Goal: Task Accomplishment & Management: Complete application form

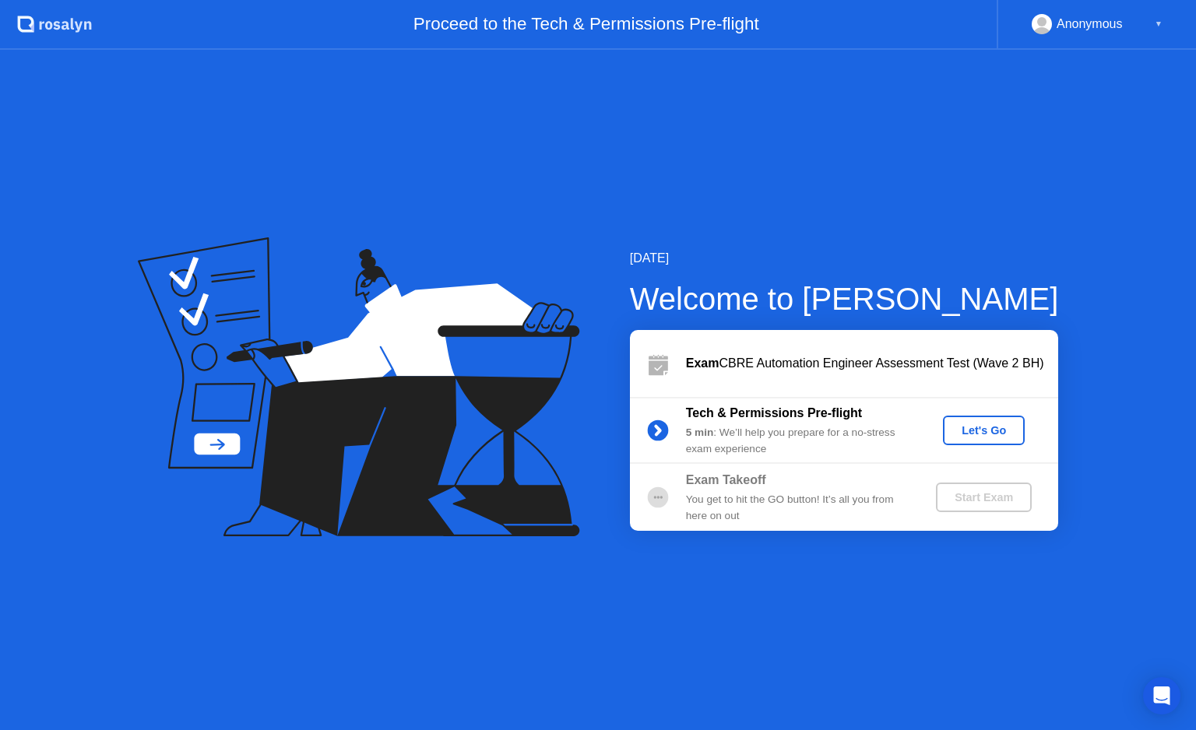
click at [985, 425] on div "Let's Go" at bounding box center [983, 430] width 69 height 12
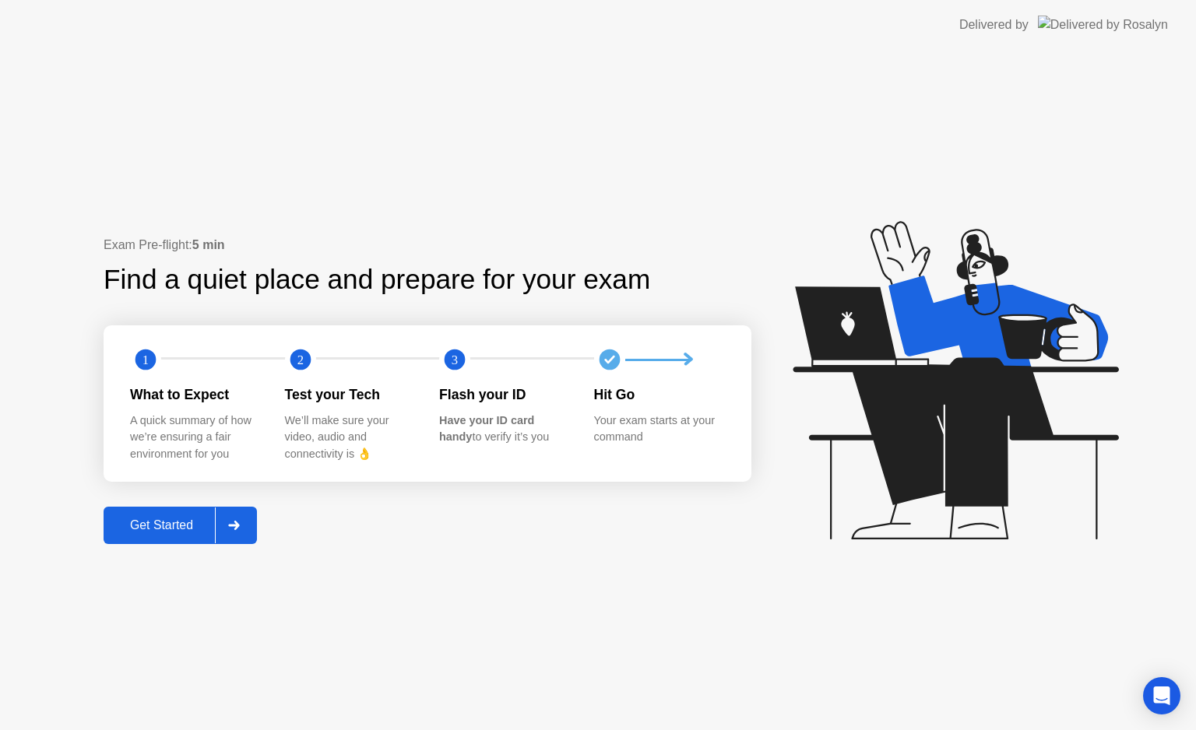
click at [239, 523] on icon at bounding box center [233, 525] width 11 height 9
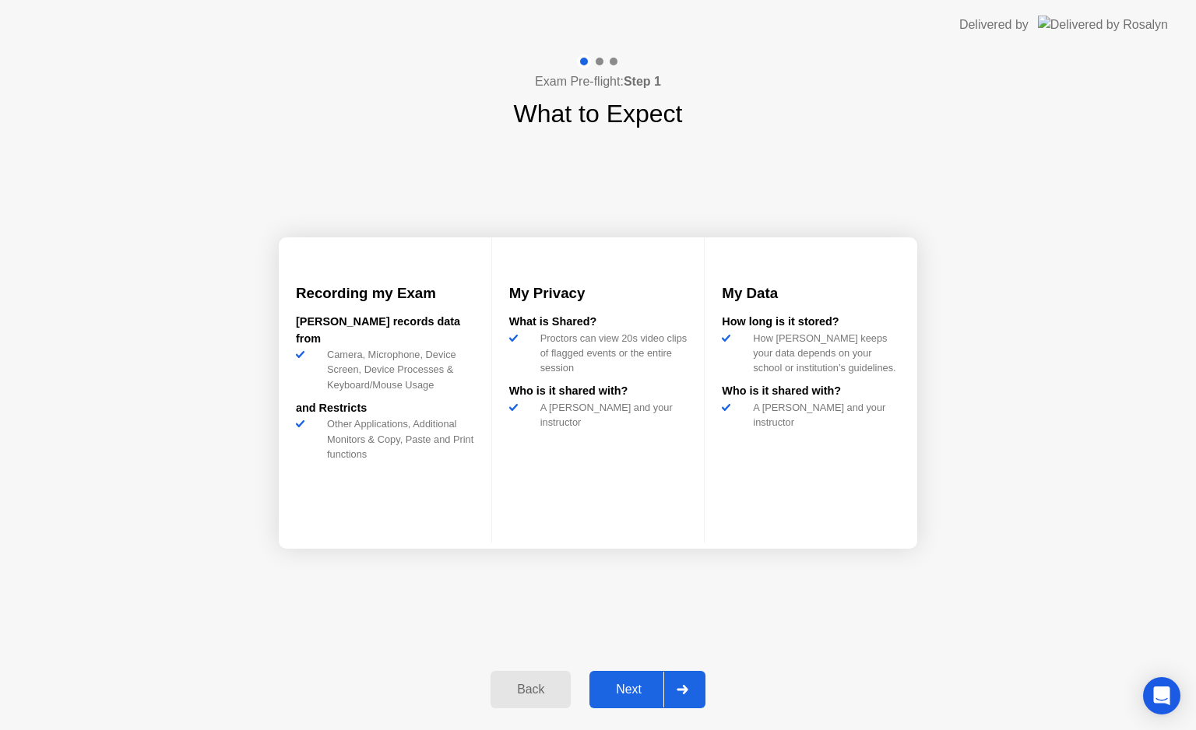
click at [631, 690] on div "Next" at bounding box center [628, 690] width 69 height 14
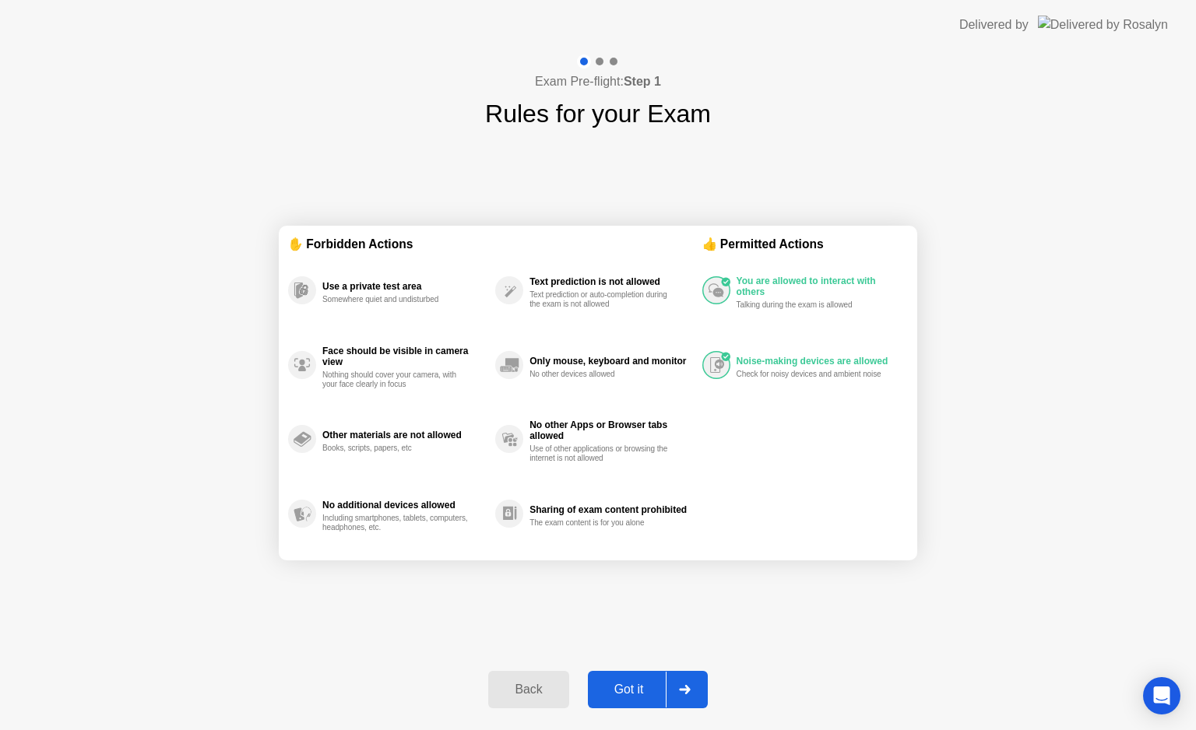
click at [620, 690] on div "Got it" at bounding box center [628, 690] width 73 height 14
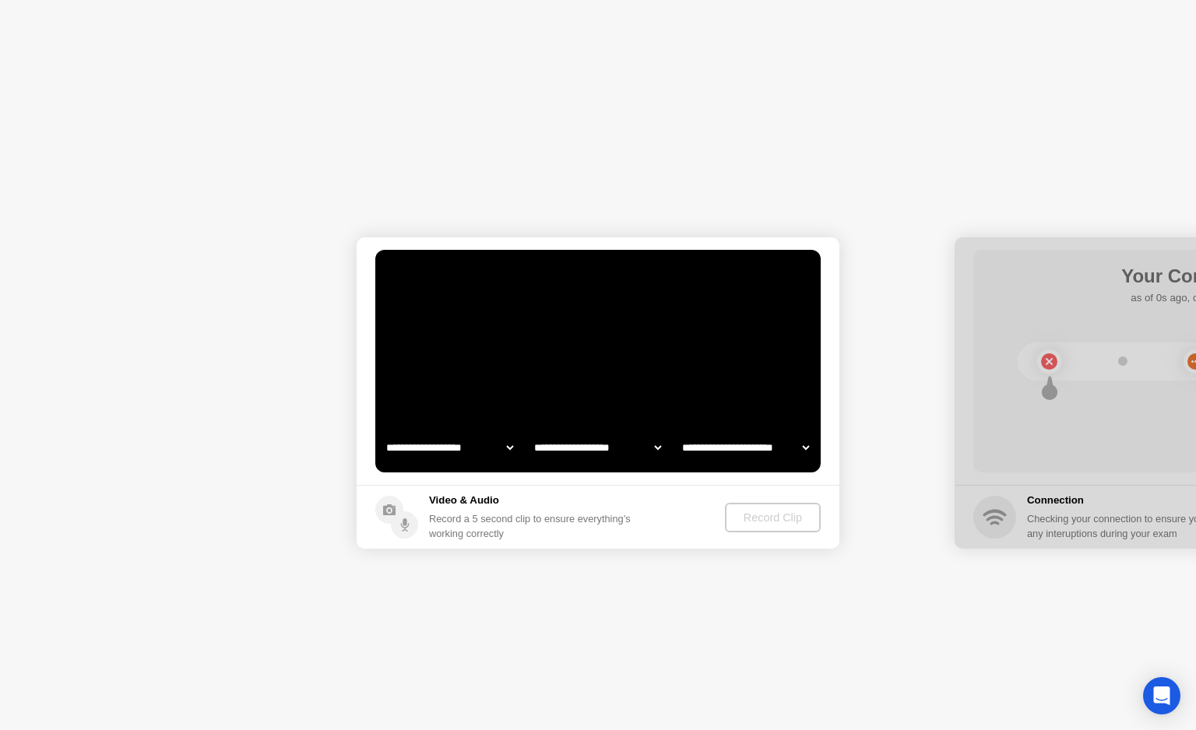
select select "**********"
select select "*******"
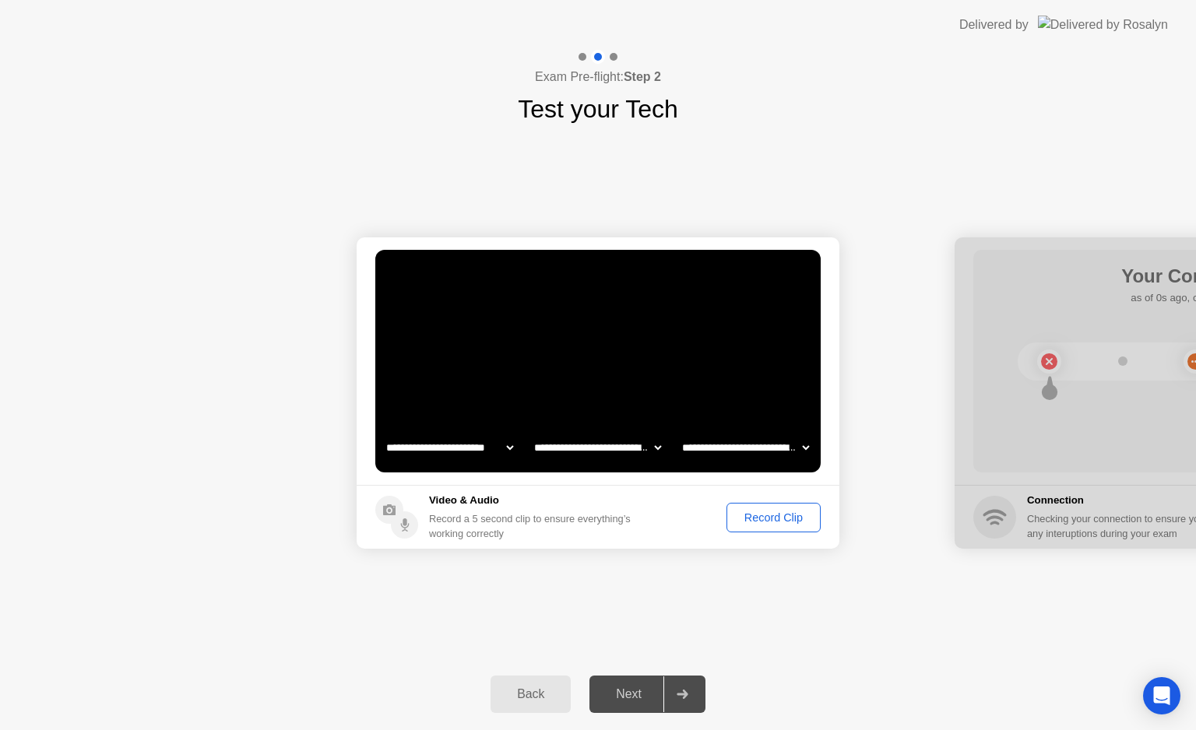
click at [762, 518] on div "Record Clip" at bounding box center [773, 517] width 83 height 12
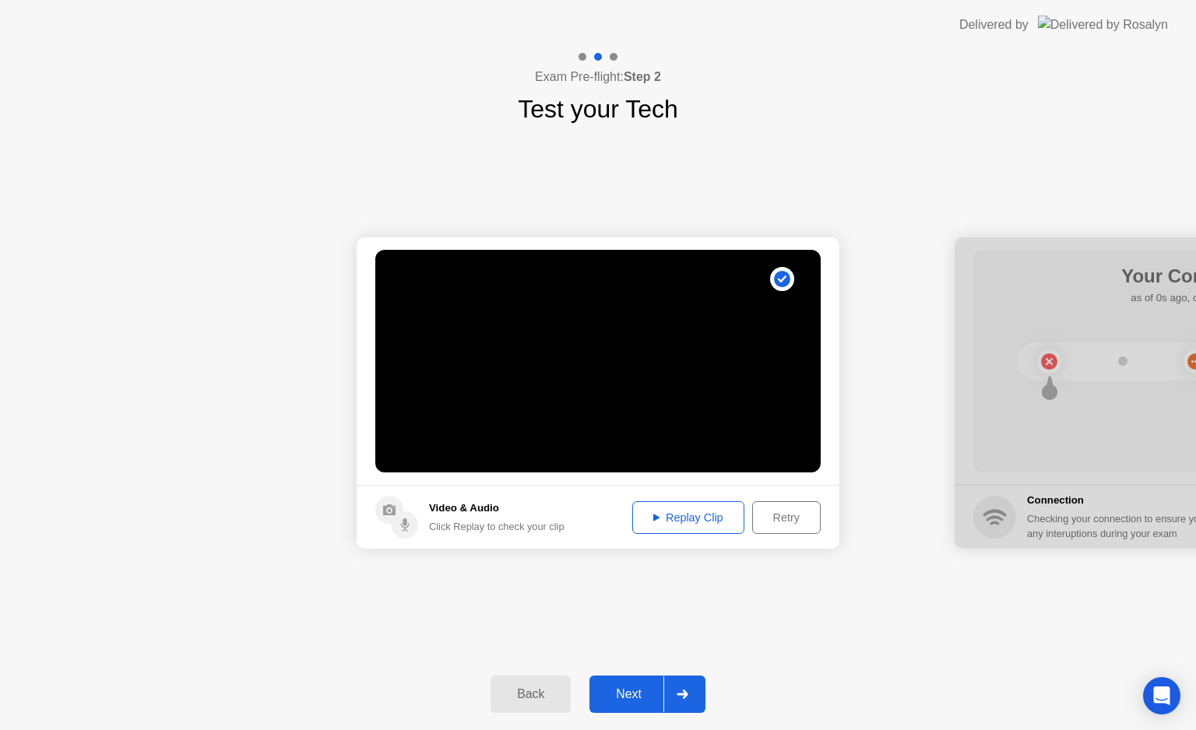
click at [679, 511] on div "Replay Clip" at bounding box center [687, 517] width 101 height 12
click at [627, 700] on div "Next" at bounding box center [628, 694] width 69 height 14
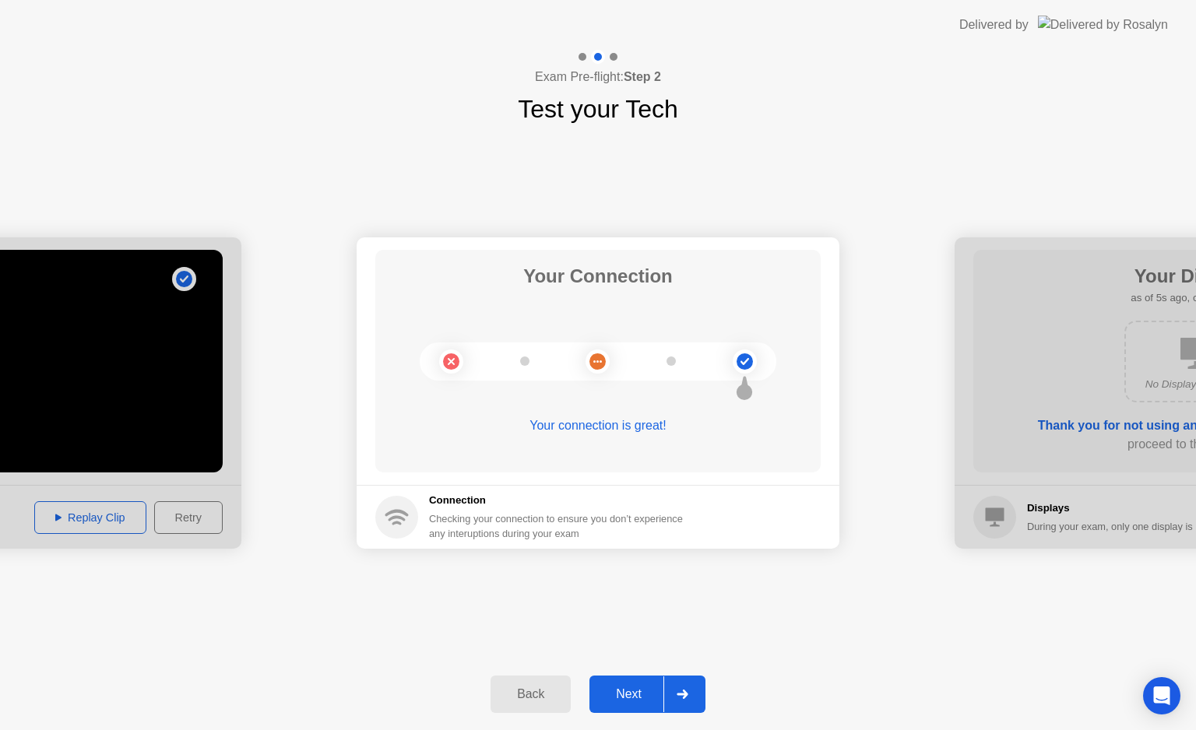
click at [621, 694] on div "Next" at bounding box center [628, 694] width 69 height 14
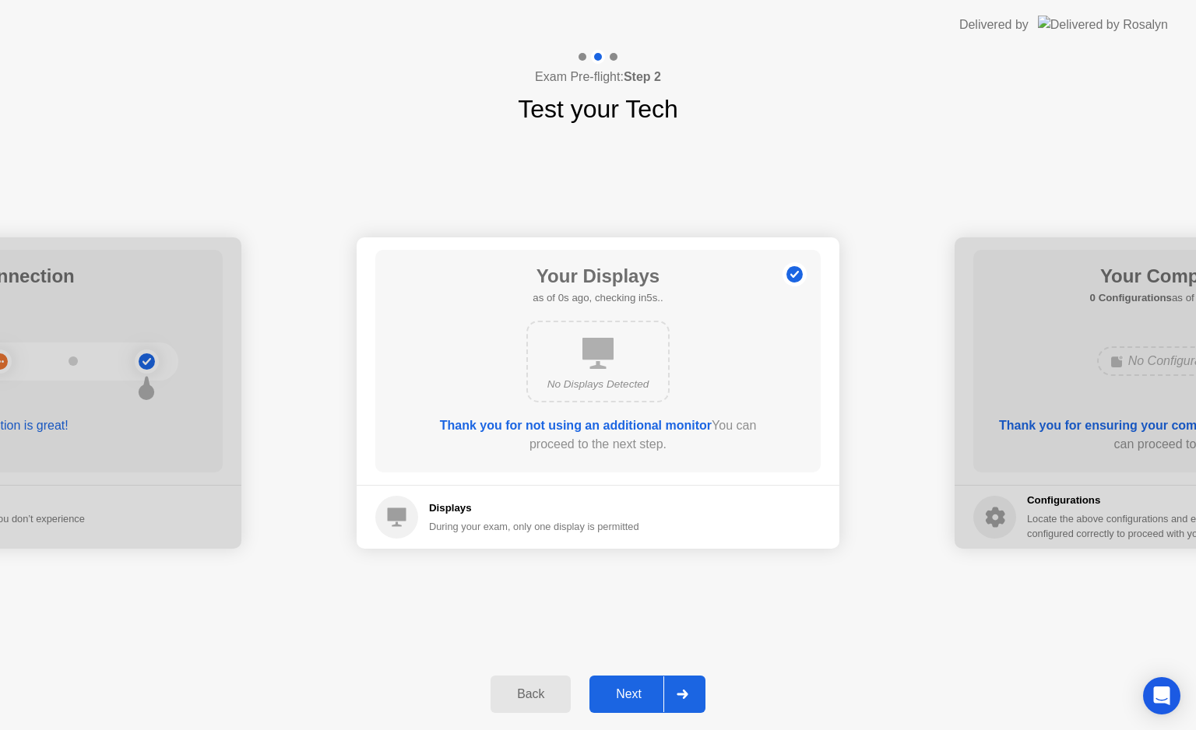
click at [629, 695] on div "Next" at bounding box center [628, 694] width 69 height 14
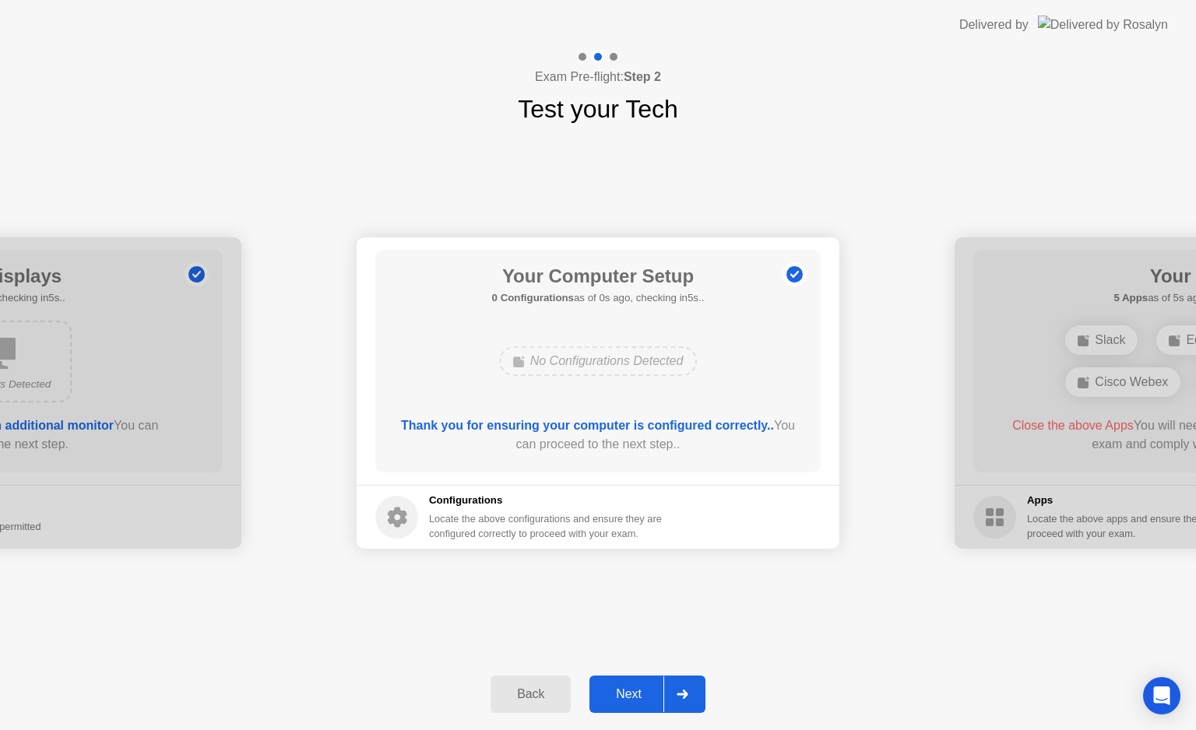
click at [632, 700] on div "Next" at bounding box center [628, 694] width 69 height 14
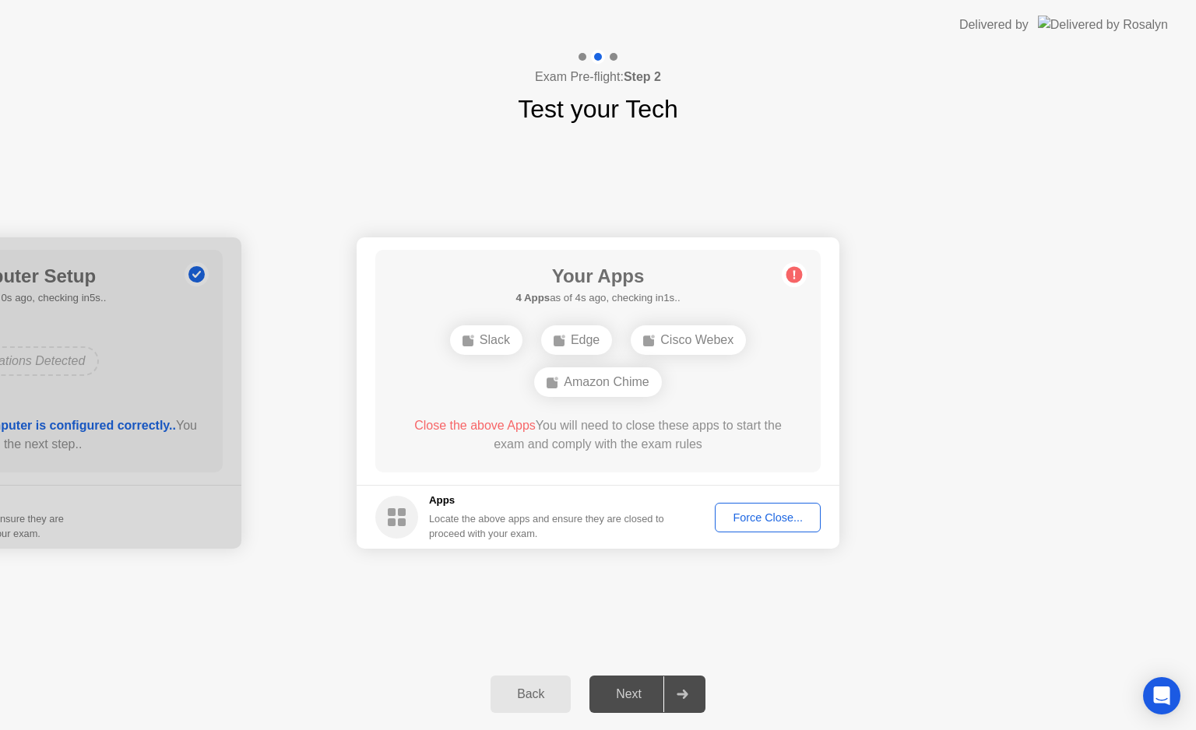
click at [760, 523] on div "Force Close..." at bounding box center [767, 517] width 95 height 12
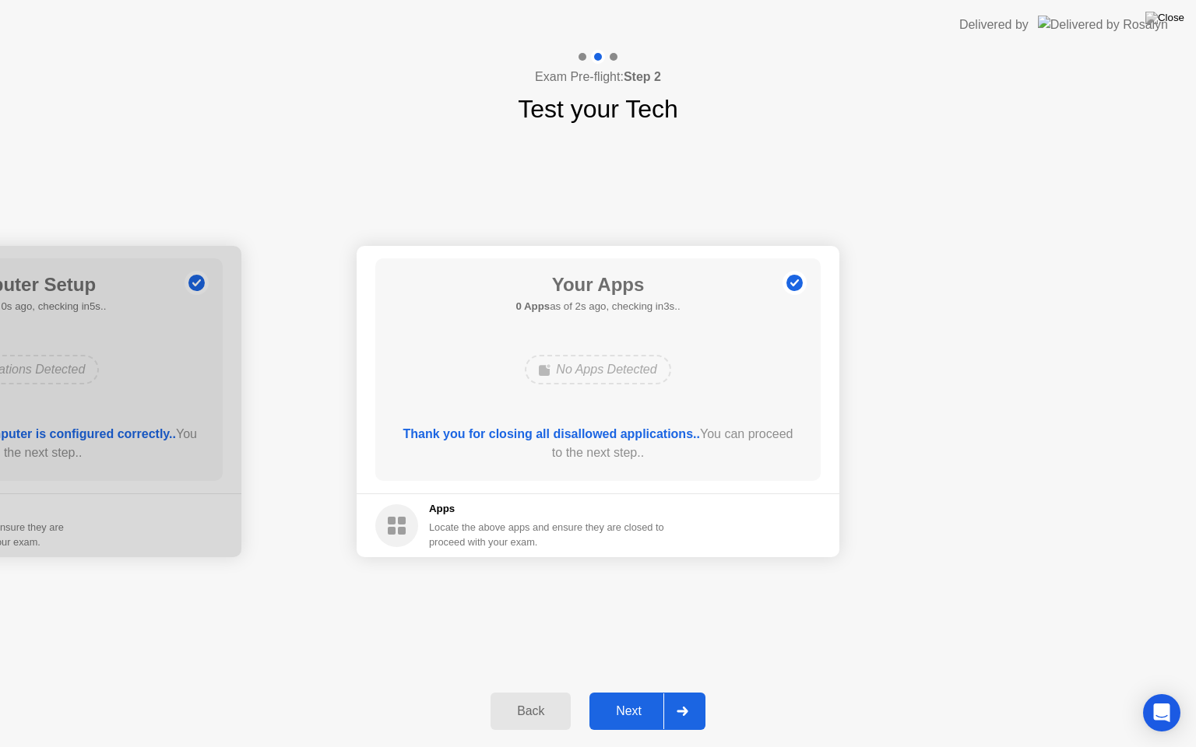
click at [623, 714] on div "Next" at bounding box center [628, 711] width 69 height 14
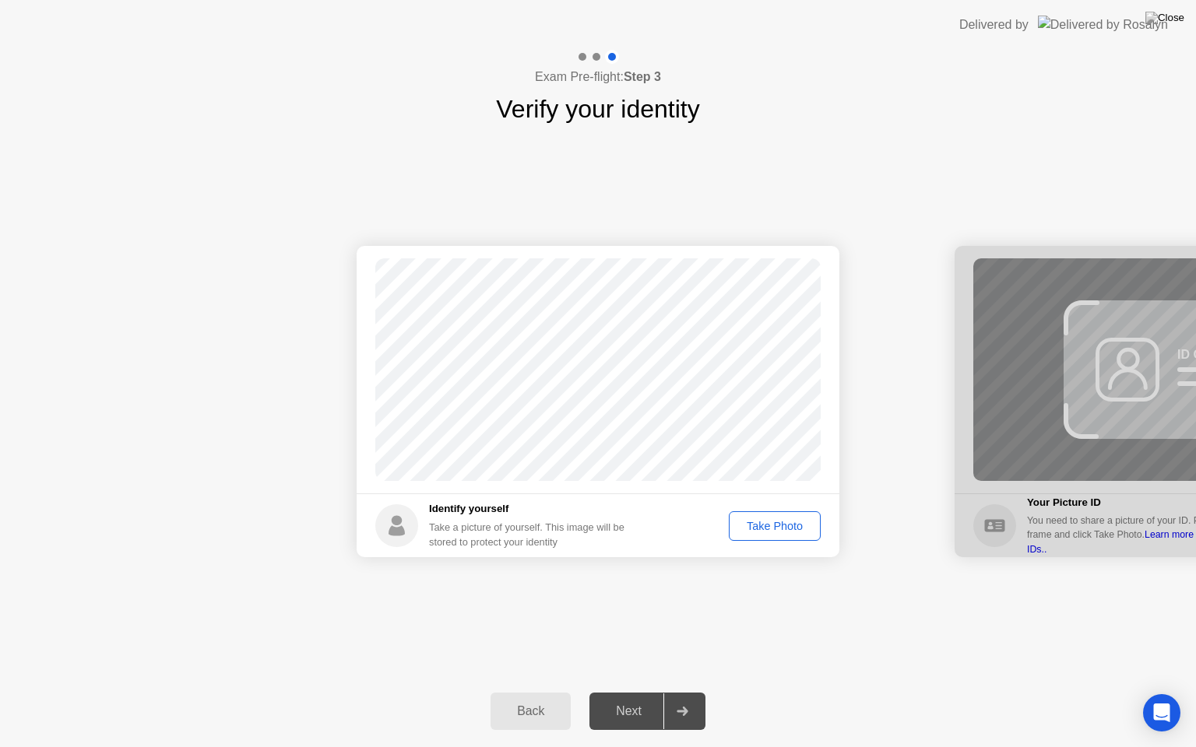
click at [759, 527] on div "Take Photo" at bounding box center [774, 526] width 81 height 12
click at [635, 709] on div "Next" at bounding box center [628, 711] width 69 height 14
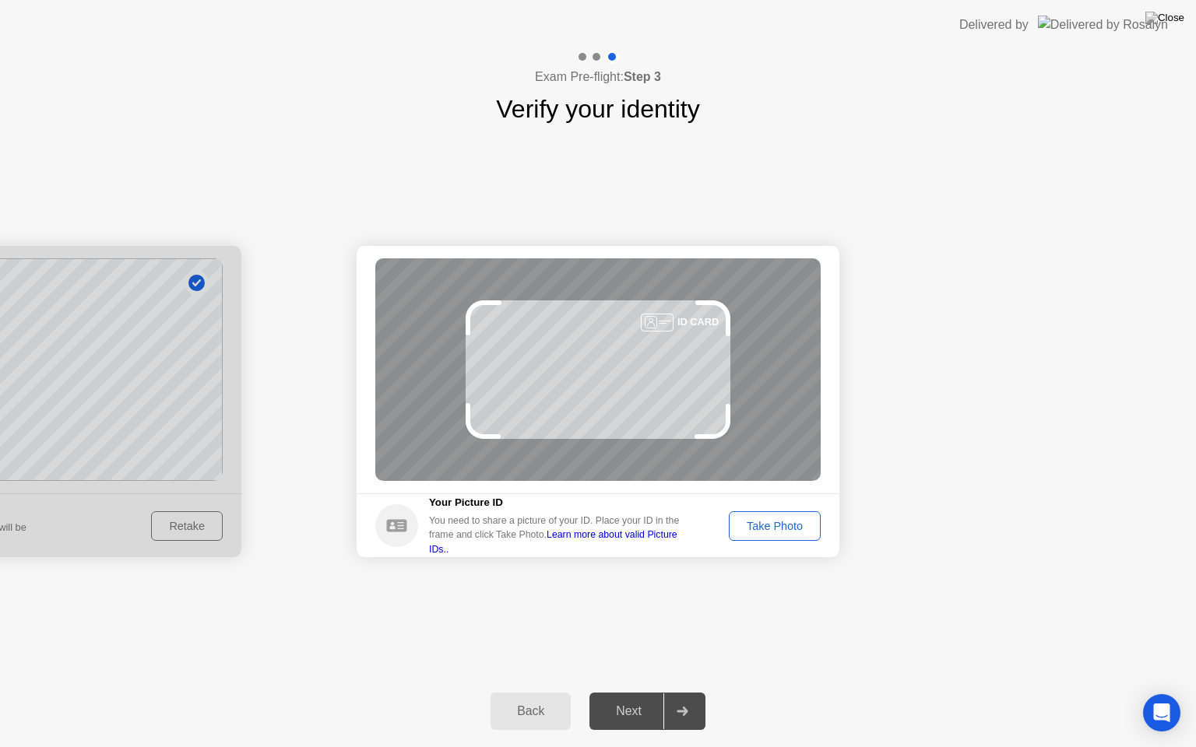
click at [763, 529] on div "Take Photo" at bounding box center [774, 526] width 81 height 12
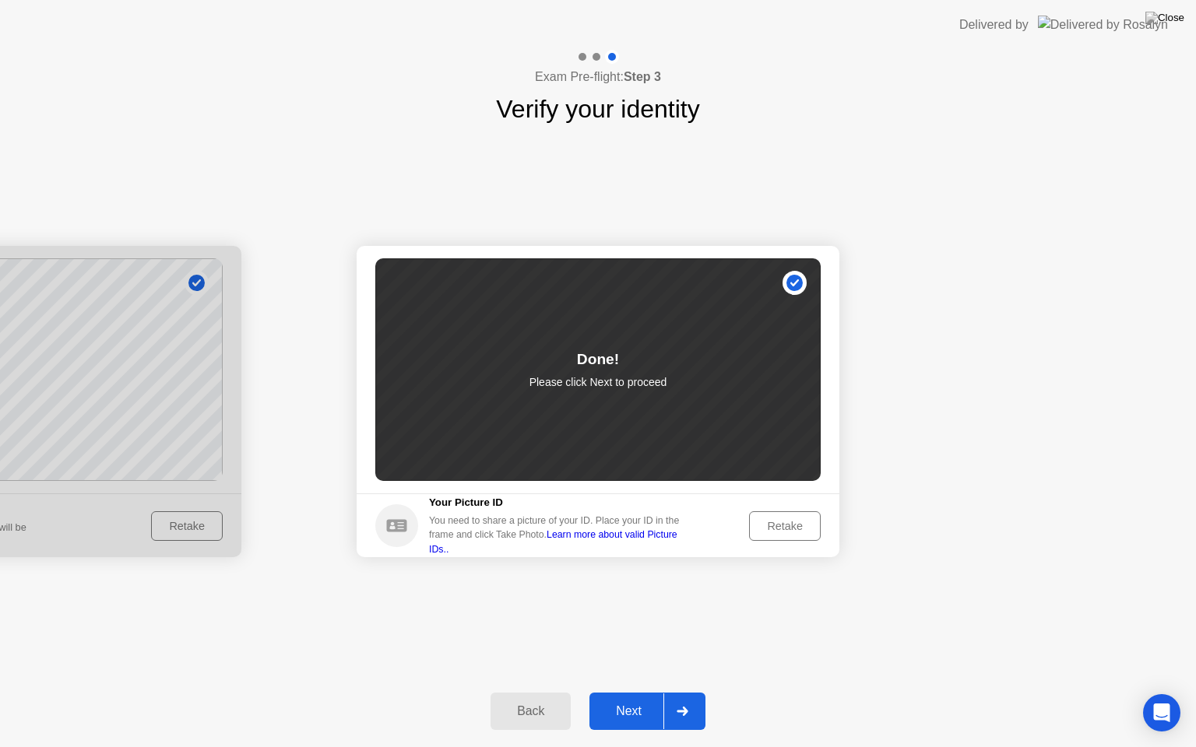
click at [617, 717] on div "Next" at bounding box center [628, 711] width 69 height 14
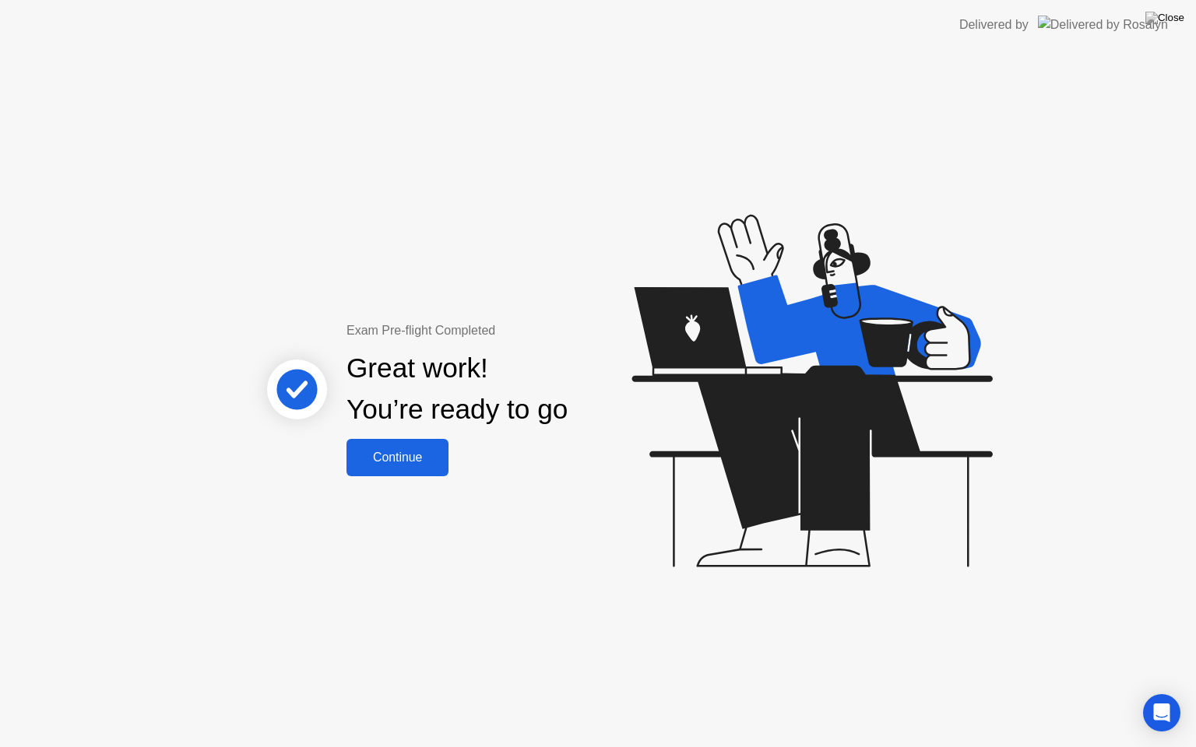
click at [397, 465] on div "Continue" at bounding box center [397, 458] width 93 height 14
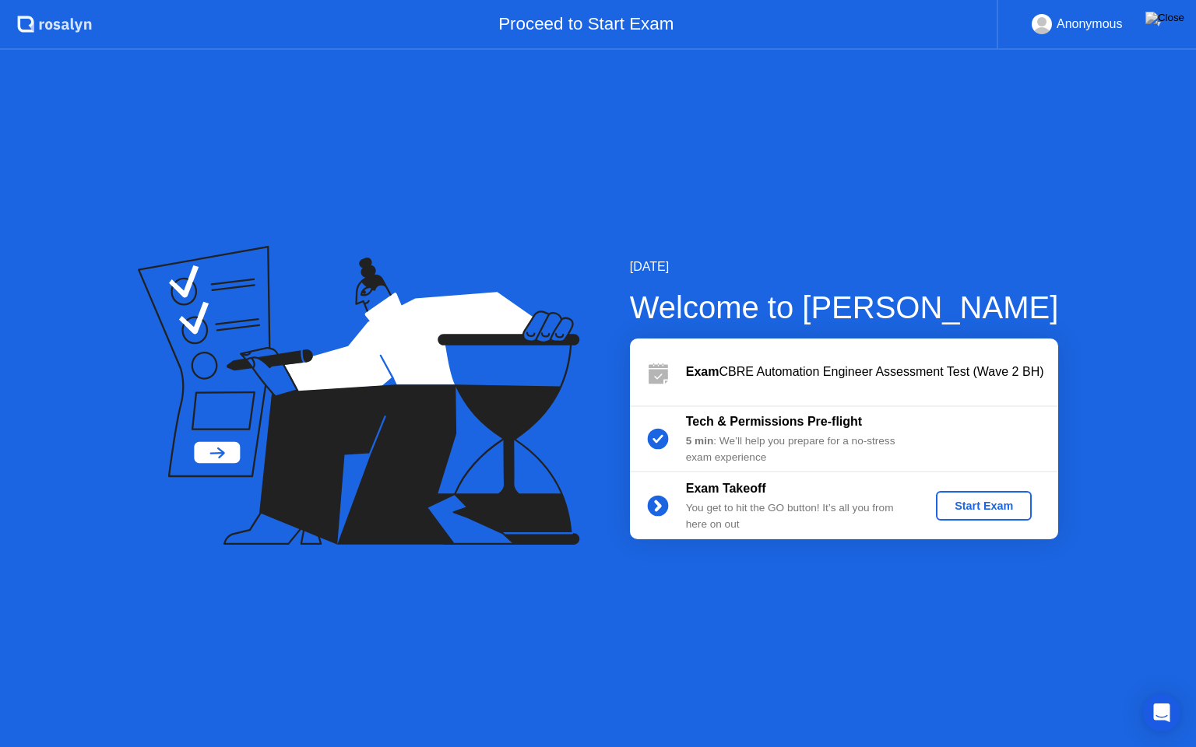
click at [972, 503] on div "Start Exam" at bounding box center [983, 506] width 83 height 12
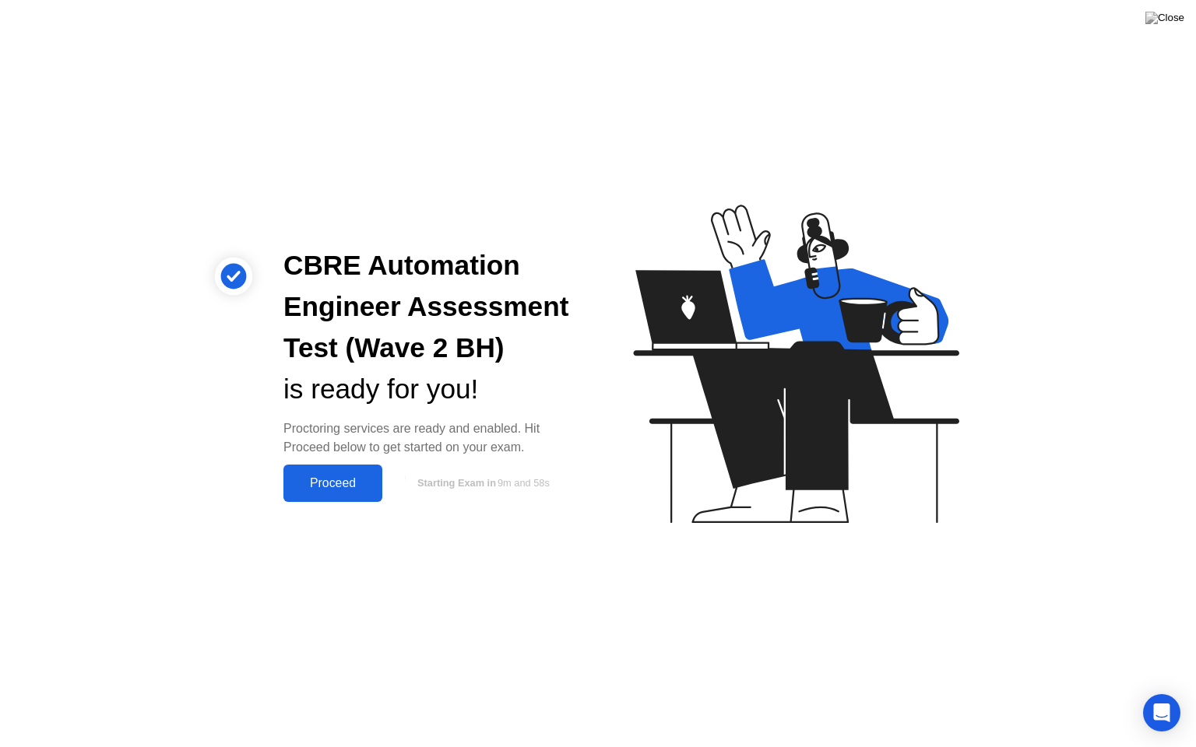
click at [332, 490] on div "Proceed" at bounding box center [333, 483] width 90 height 14
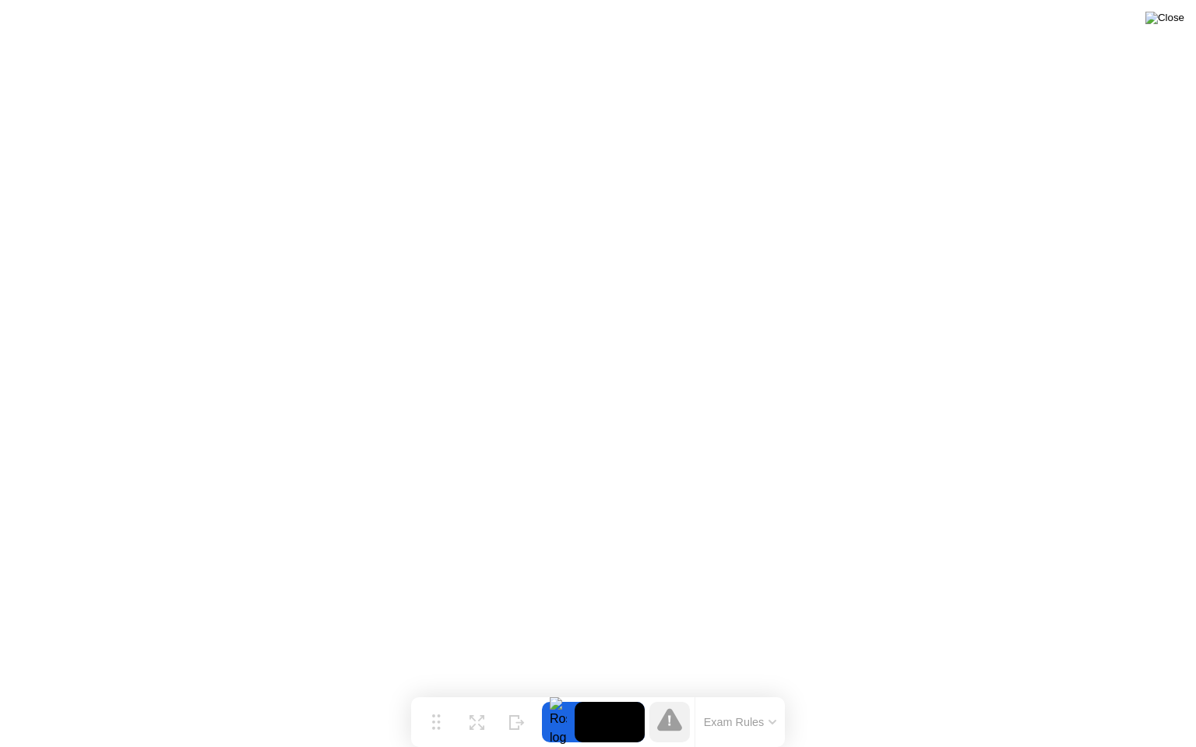
click at [1171, 22] on img at bounding box center [1164, 18] width 39 height 12
click at [1178, 24] on img at bounding box center [1164, 18] width 39 height 12
